Goal: Communication & Community: Answer question/provide support

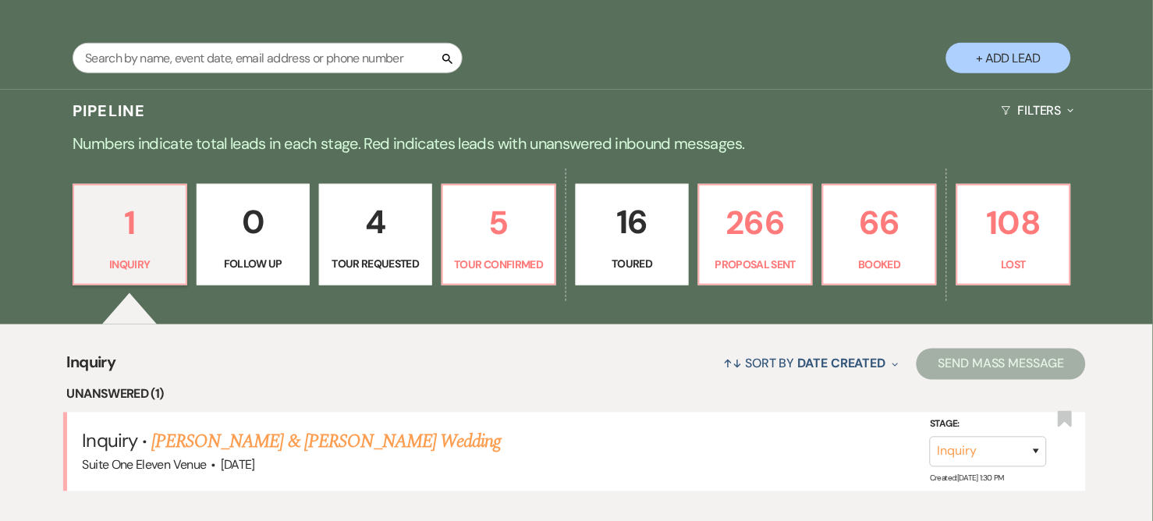
scroll to position [282, 0]
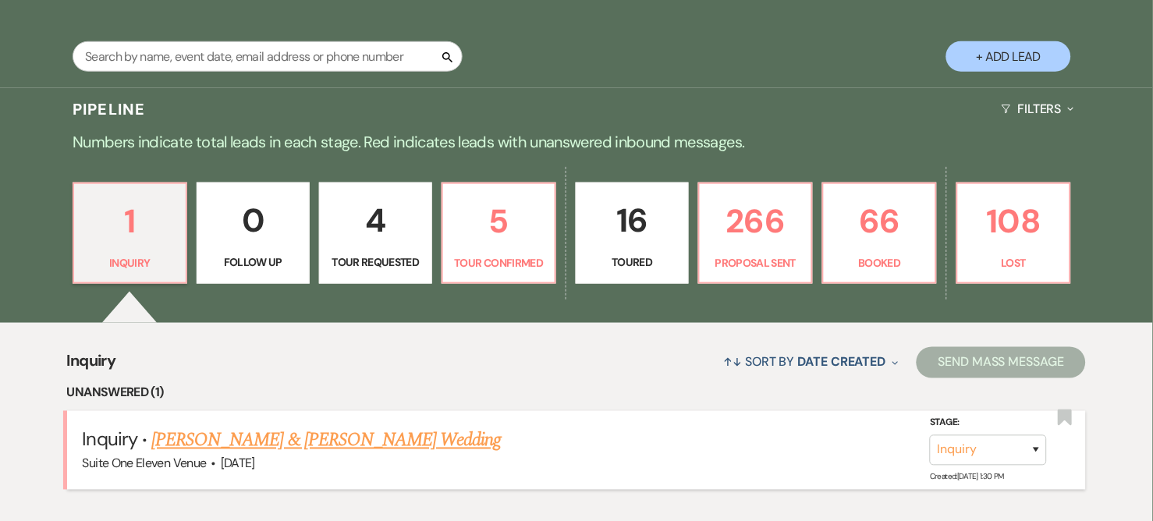
click at [256, 439] on link "[PERSON_NAME] & [PERSON_NAME] Wedding" at bounding box center [325, 441] width 349 height 28
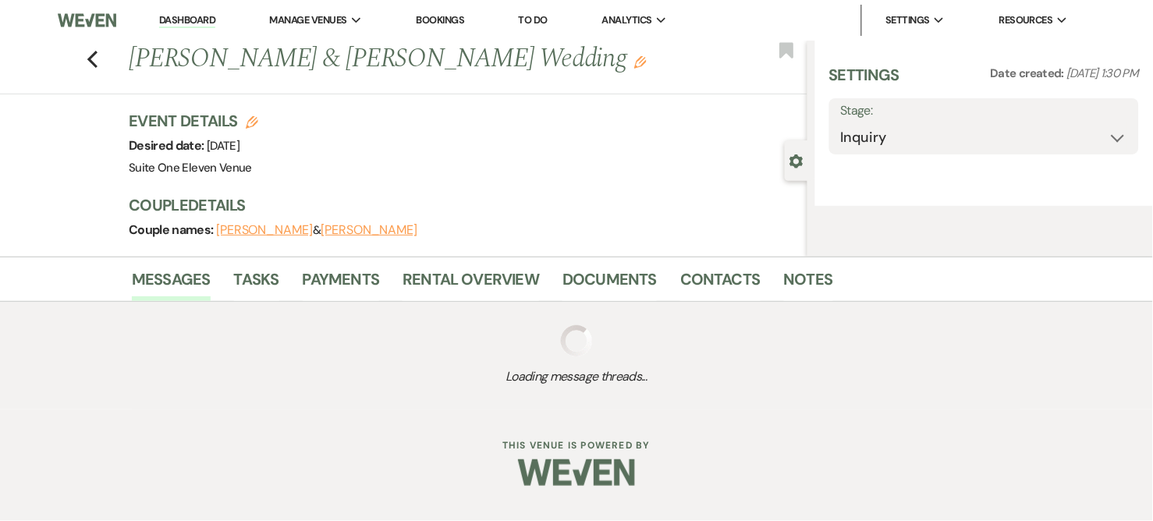
select select "5"
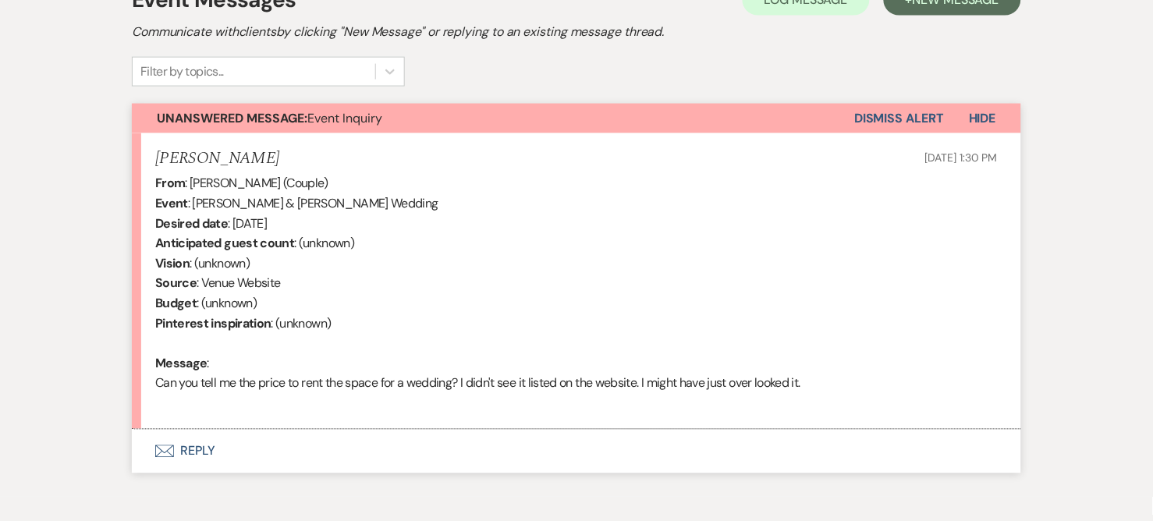
scroll to position [482, 0]
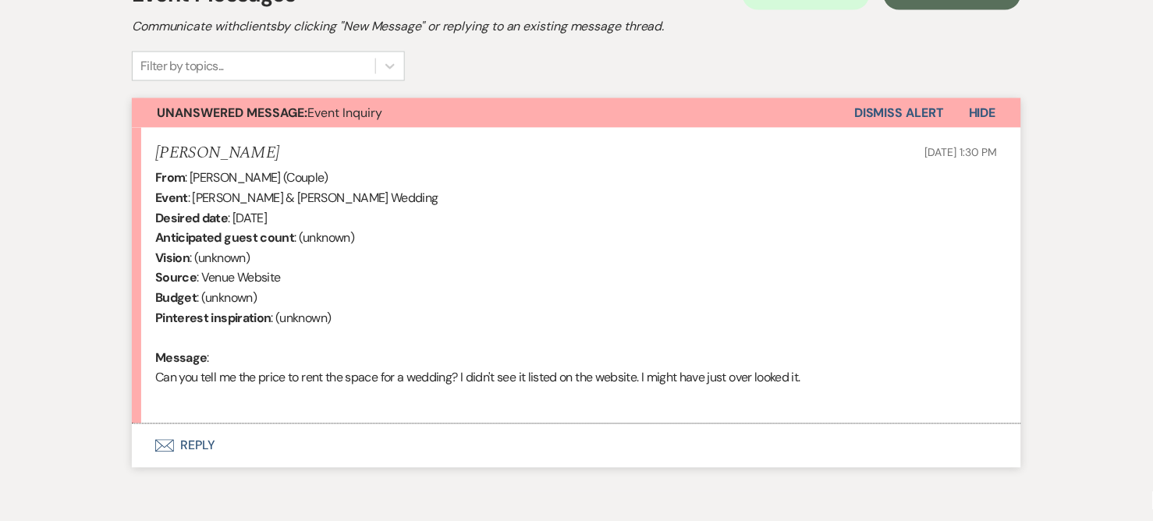
click at [184, 445] on button "Envelope Reply" at bounding box center [576, 446] width 889 height 44
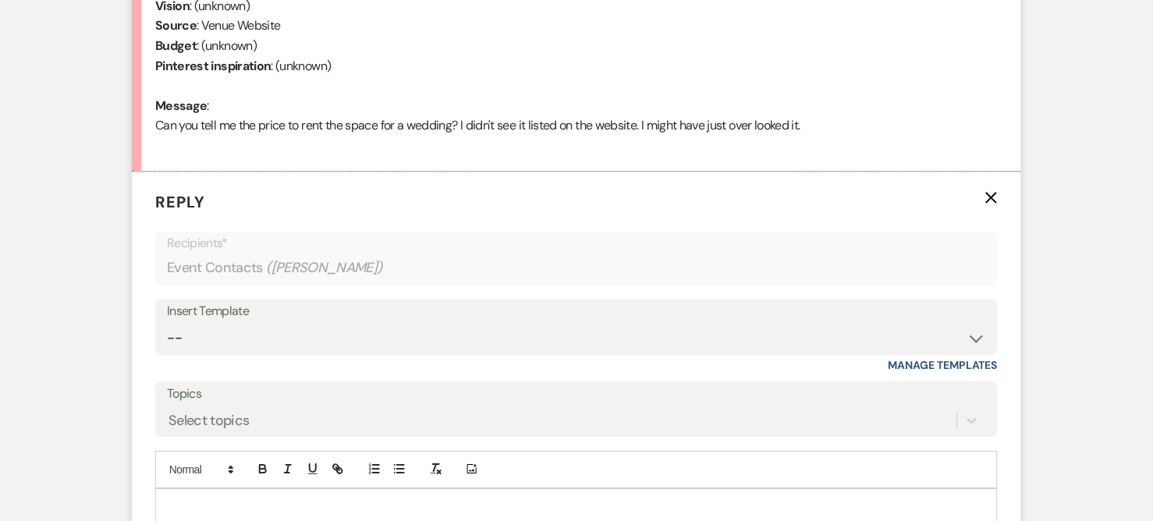
scroll to position [807, 0]
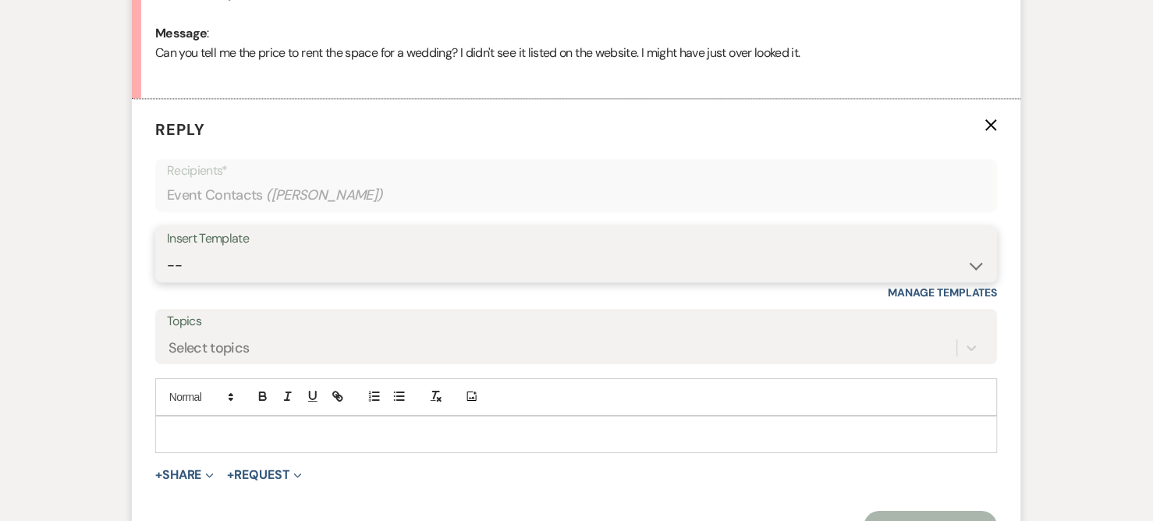
click at [967, 267] on select "-- Weven Planning Portal Introduction (Booked Events) Initial Inquiry Response …" at bounding box center [576, 265] width 819 height 30
select select "2840"
click at [167, 250] on select "-- Weven Planning Portal Introduction (Booked Events) Initial Inquiry Response …" at bounding box center [576, 265] width 819 height 30
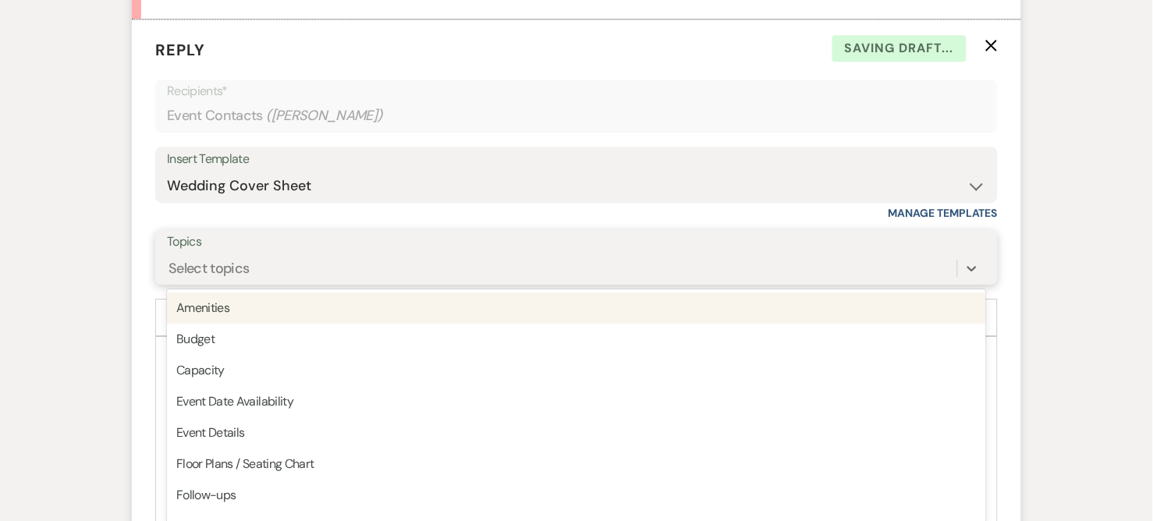
click at [261, 283] on div "option Amenities focused, 1 of 20. 20 results available. Use Up and Down to cho…" at bounding box center [576, 269] width 819 height 30
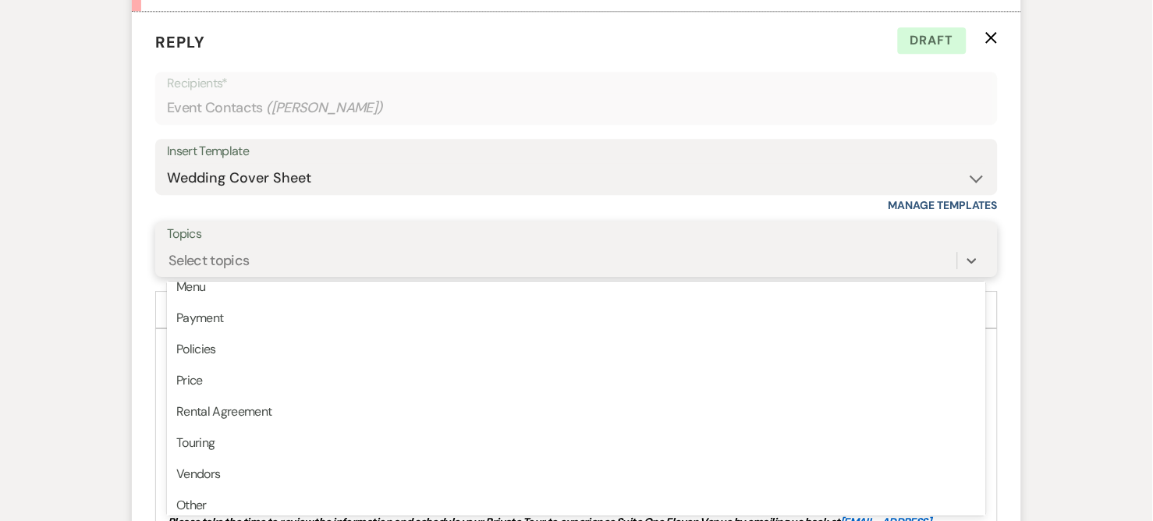
scroll to position [385, 0]
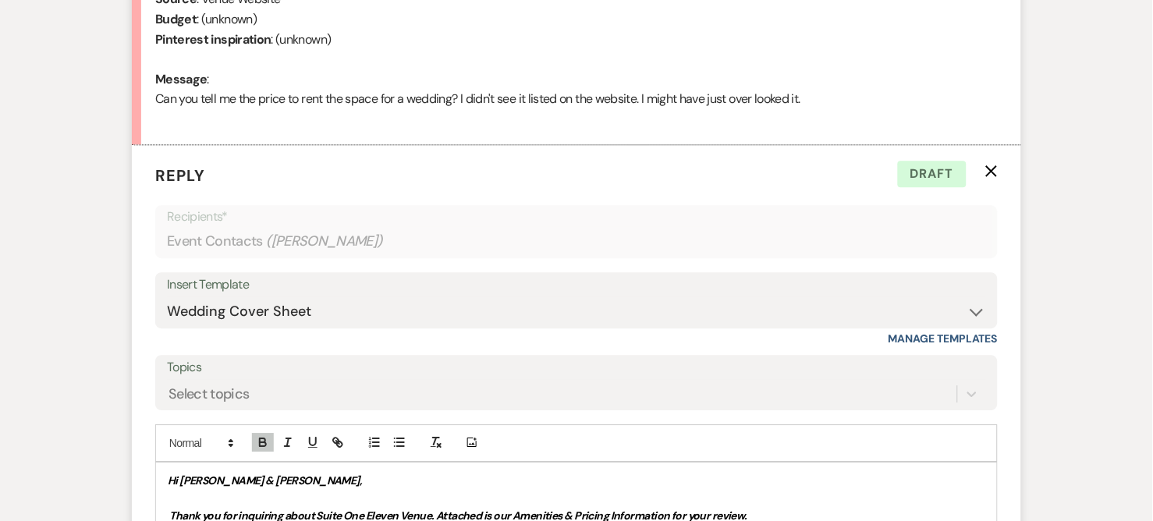
scroll to position [789, 0]
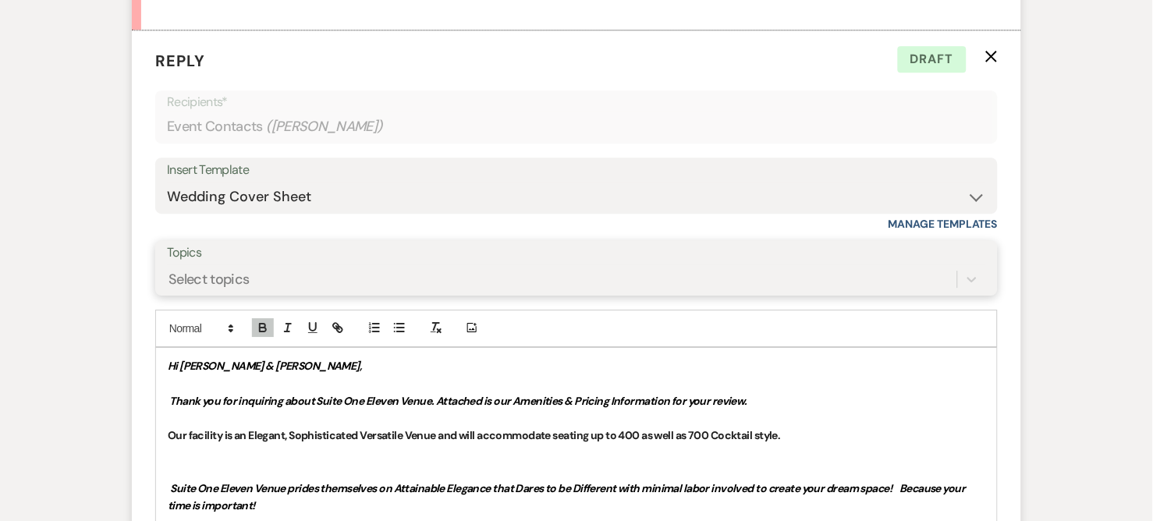
click at [973, 294] on div "Select topics" at bounding box center [576, 279] width 819 height 30
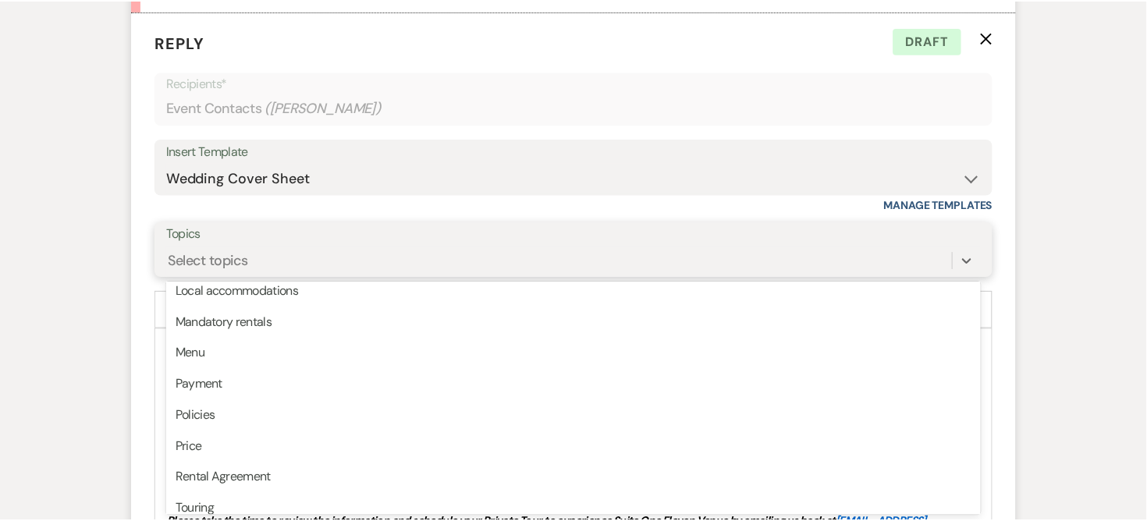
scroll to position [395, 0]
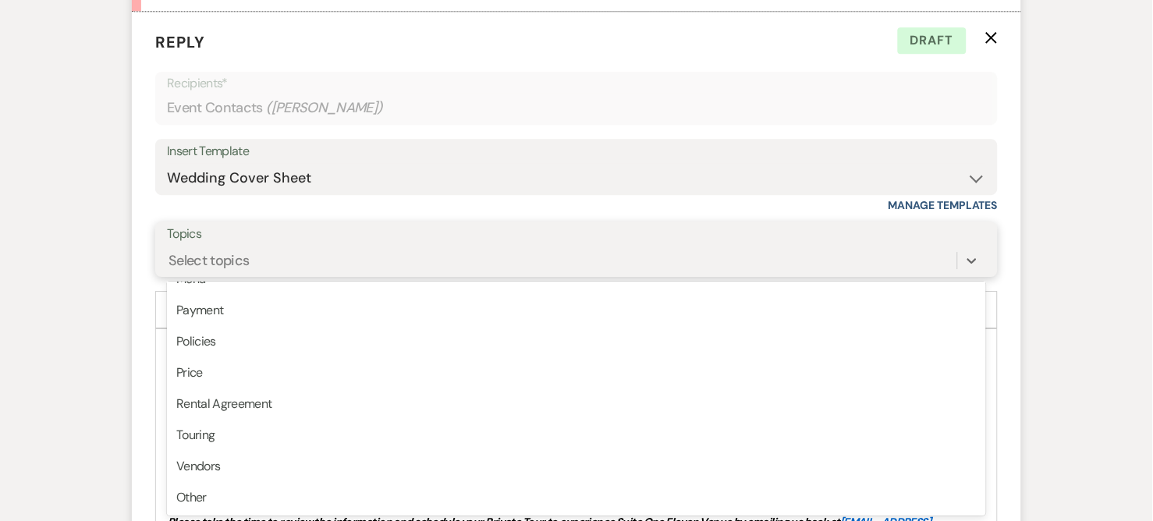
click at [190, 374] on div "Price" at bounding box center [576, 372] width 819 height 31
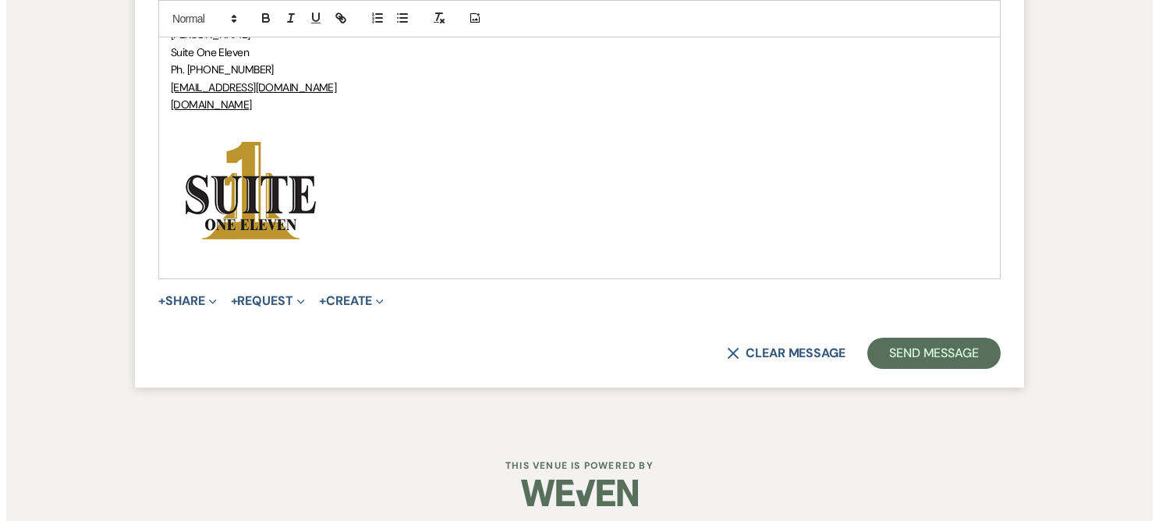
scroll to position [3441, 0]
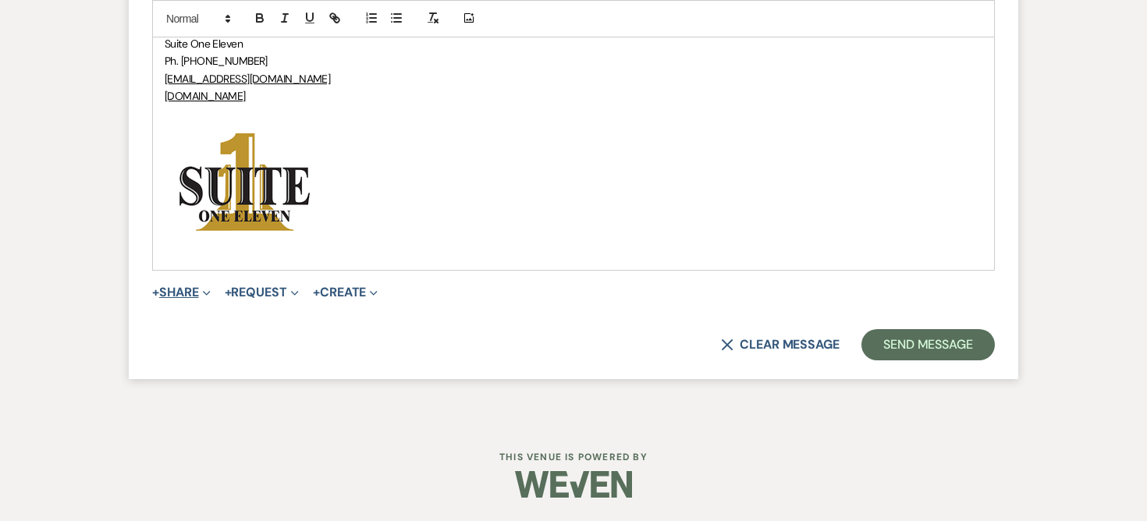
click at [197, 293] on button "+ Share Expand" at bounding box center [181, 292] width 59 height 12
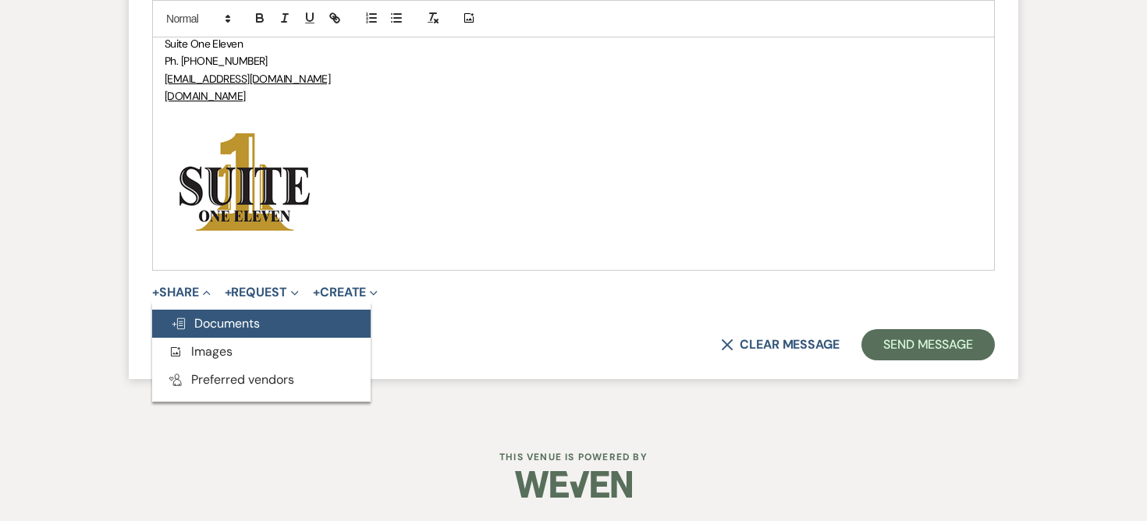
click at [227, 325] on span "Doc Upload Documents" at bounding box center [215, 323] width 89 height 16
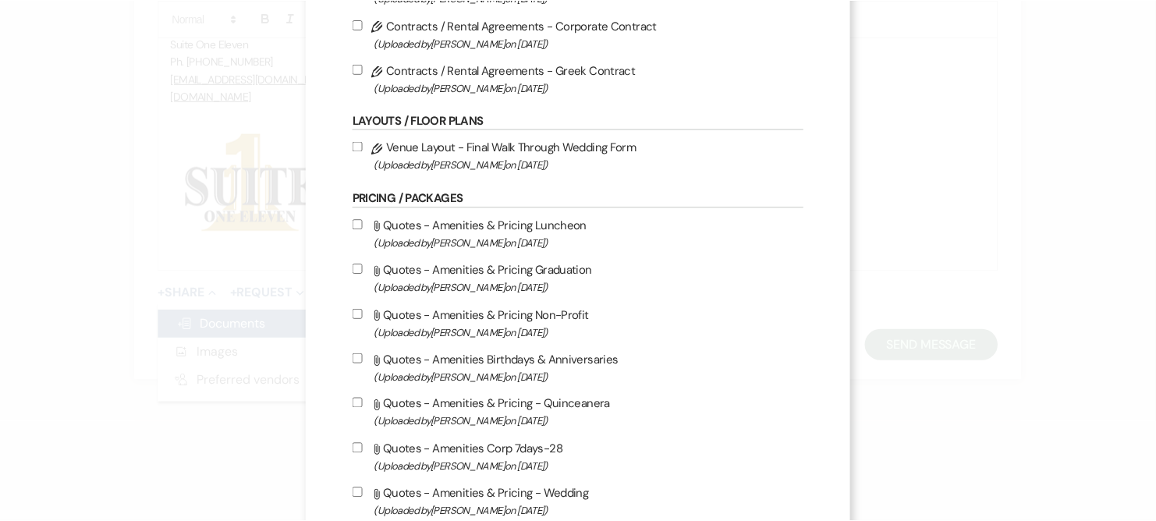
scroll to position [236, 0]
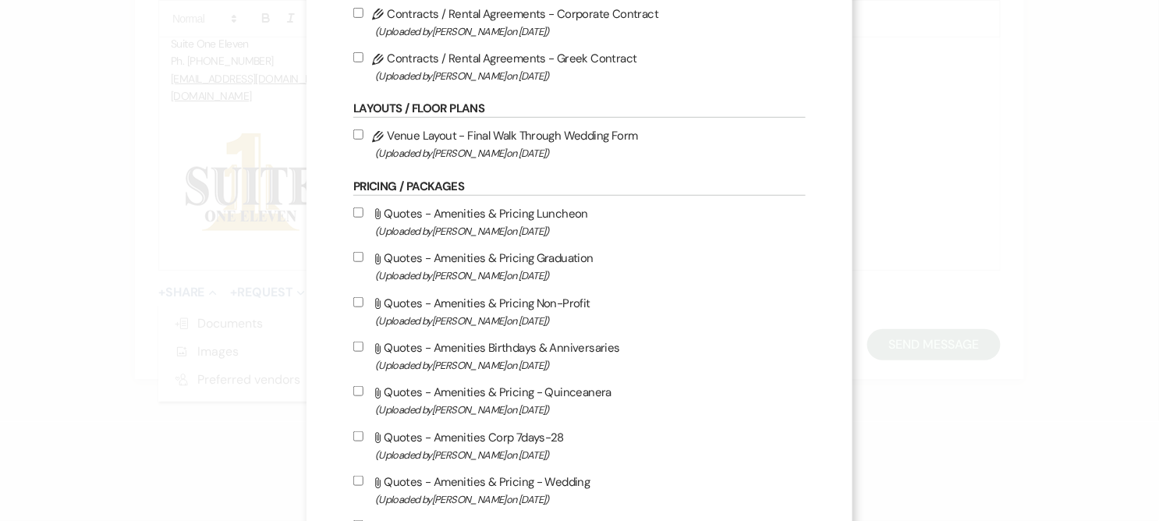
click at [497, 491] on span "(Uploaded by [PERSON_NAME] on [DATE] )" at bounding box center [590, 500] width 431 height 18
click at [364, 486] on input "Attach File Quotes - Amenities & Pricing - Wedding (Uploaded by [PERSON_NAME] o…" at bounding box center [358, 481] width 10 height 10
checkbox input "true"
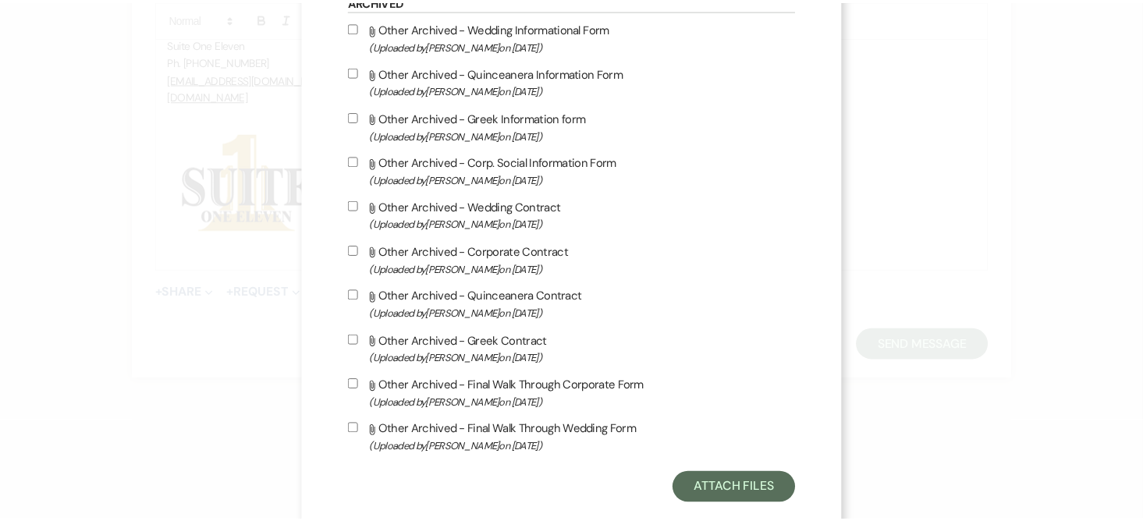
scroll to position [1316, 0]
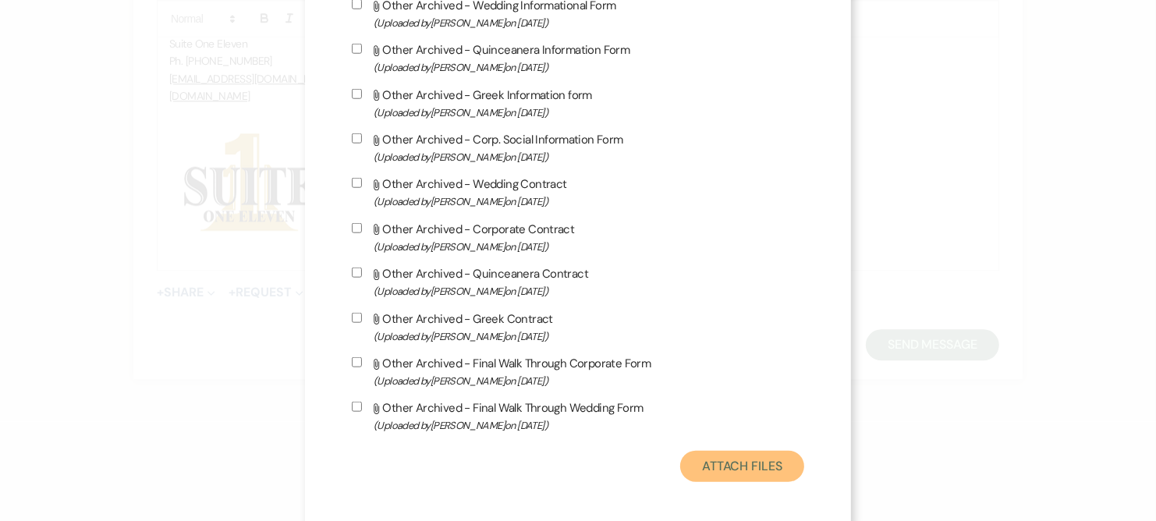
click at [737, 456] on button "Attach Files" at bounding box center [742, 466] width 124 height 31
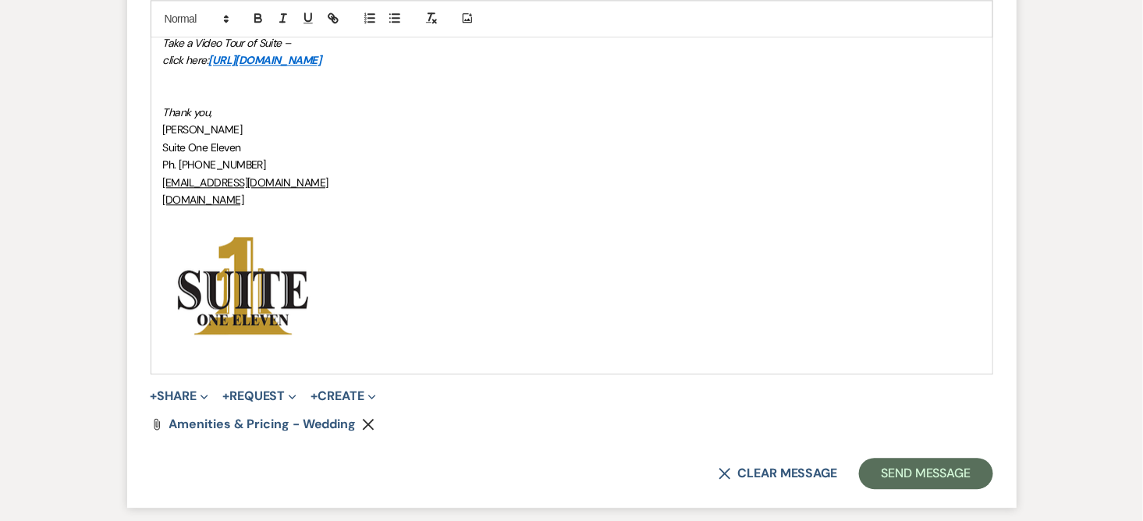
scroll to position [3364, 0]
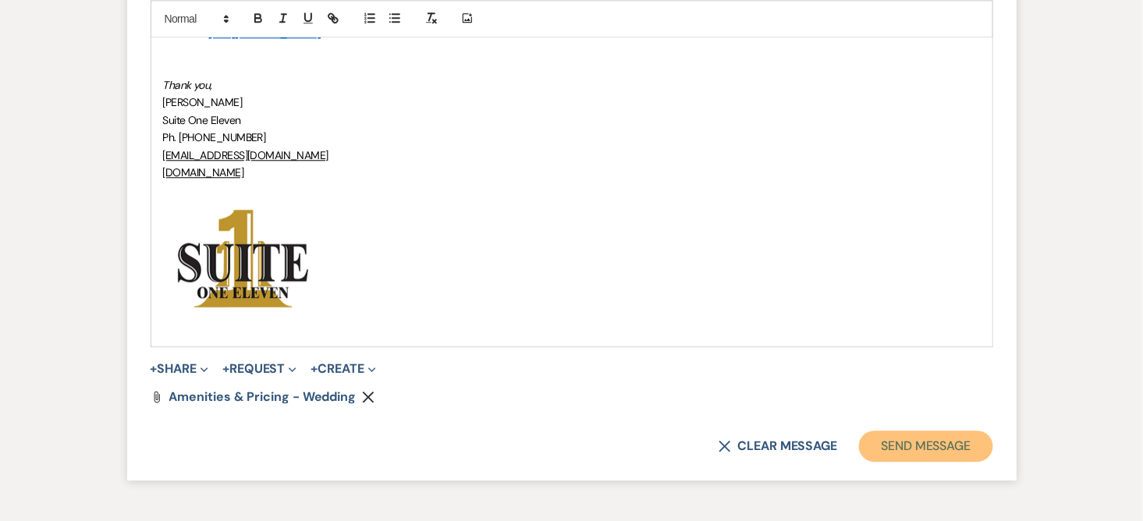
click at [939, 447] on button "Send Message" at bounding box center [925, 446] width 133 height 31
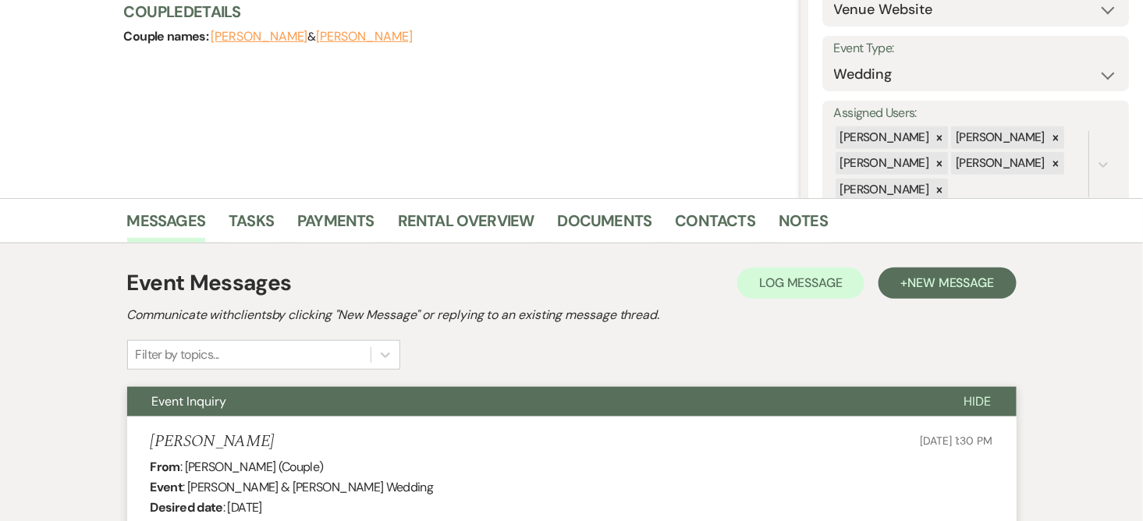
scroll to position [0, 0]
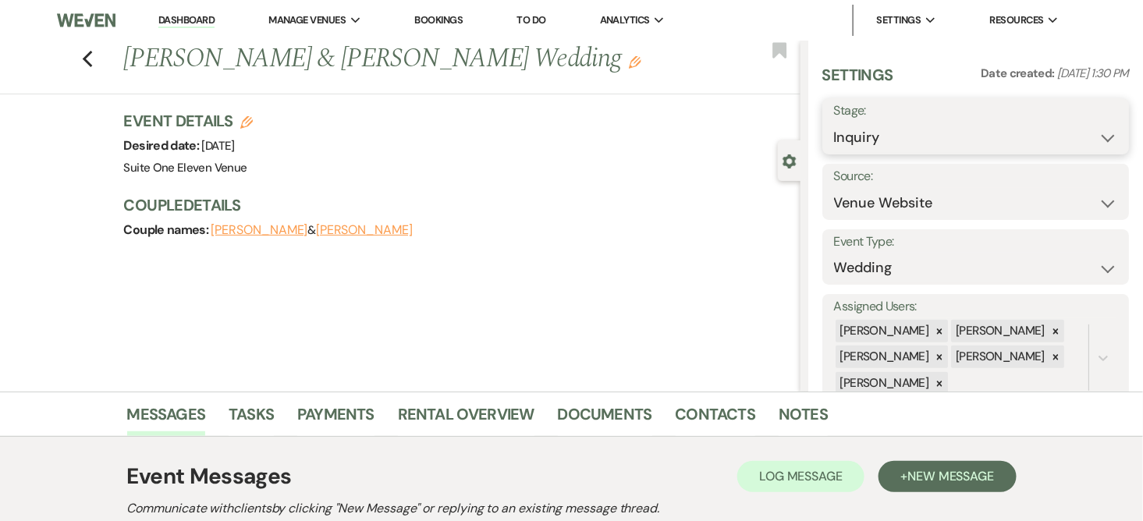
click at [1097, 135] on select "Inquiry Follow Up Tour Requested Tour Confirmed Toured Proposal Sent Booked Lost" at bounding box center [976, 137] width 284 height 30
select select "6"
click at [834, 122] on select "Inquiry Follow Up Tour Requested Tour Confirmed Toured Proposal Sent Booked Lost" at bounding box center [976, 137] width 284 height 30
click at [1082, 122] on button "Save" at bounding box center [1097, 126] width 63 height 31
click at [94, 59] on icon "Previous" at bounding box center [88, 59] width 12 height 19
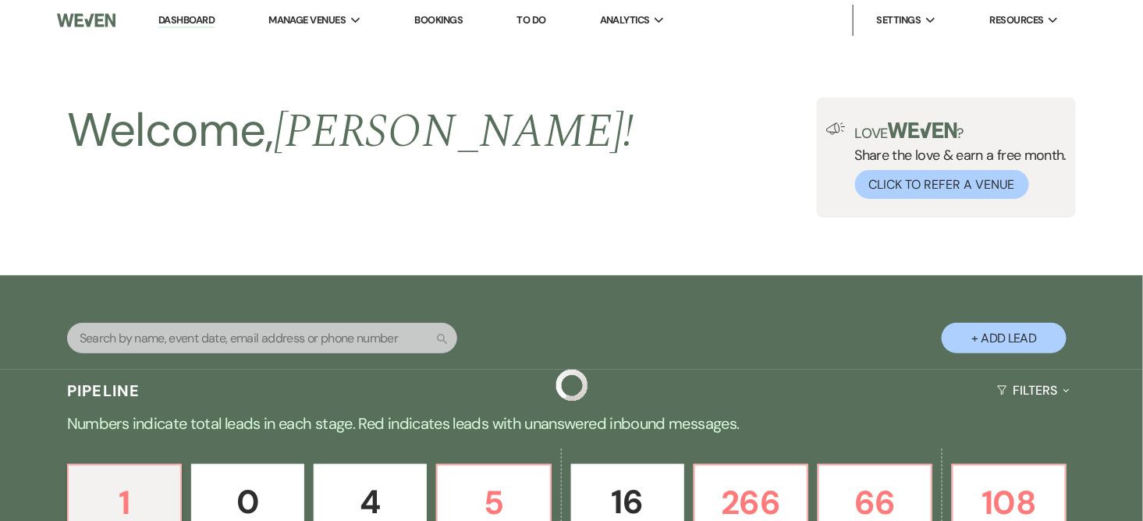
scroll to position [282, 0]
